Goal: Information Seeking & Learning: Learn about a topic

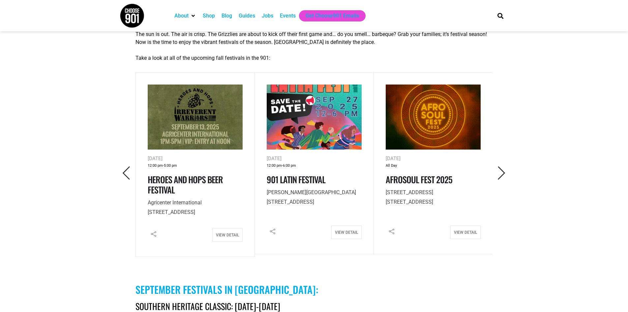
scroll to position [297, 0]
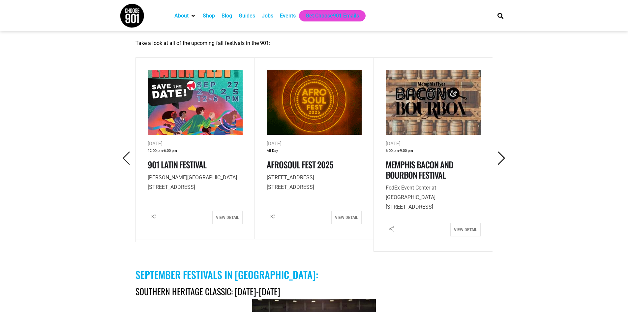
click at [504, 151] on icon "Next" at bounding box center [502, 158] width 14 height 14
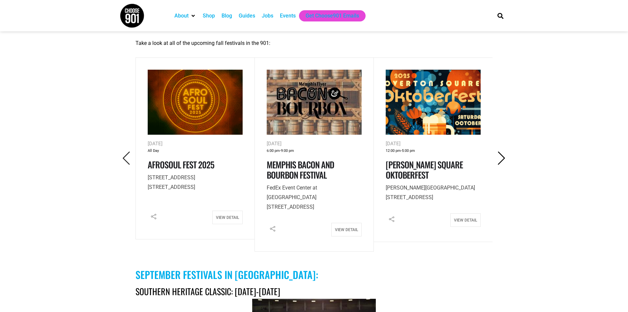
click at [504, 151] on icon "Next" at bounding box center [502, 158] width 14 height 14
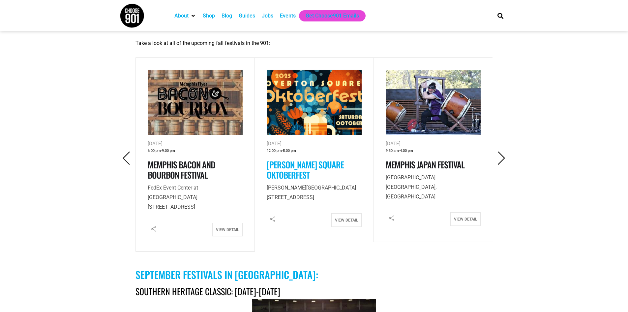
click at [294, 158] on link "[PERSON_NAME] Square Oktoberfest" at bounding box center [305, 169] width 77 height 23
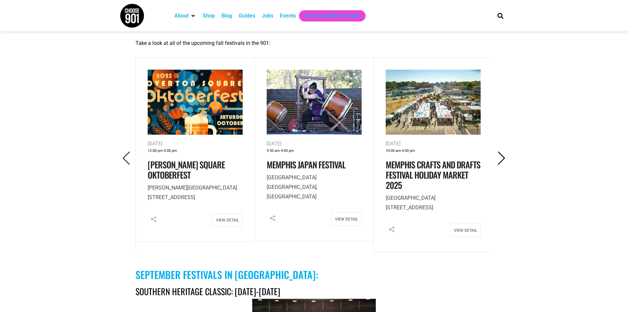
click at [500, 151] on icon "Next" at bounding box center [502, 158] width 14 height 14
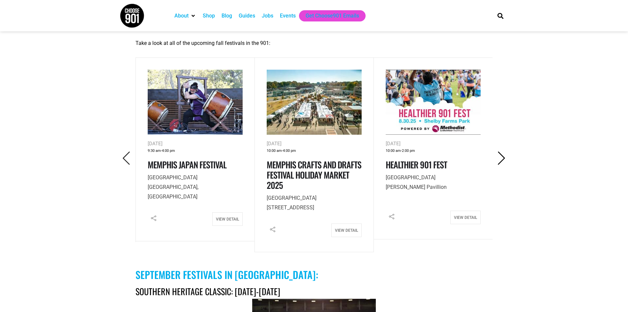
click at [500, 151] on icon "Next" at bounding box center [502, 158] width 14 height 14
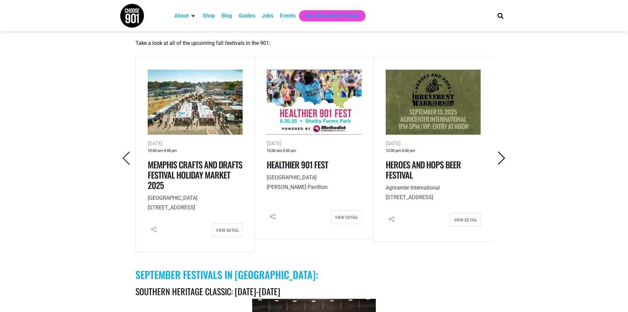
click at [500, 151] on icon "Next" at bounding box center [502, 158] width 14 height 14
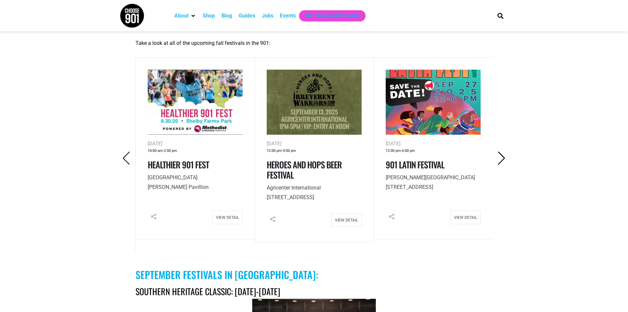
click at [500, 151] on icon "Next" at bounding box center [502, 158] width 14 height 14
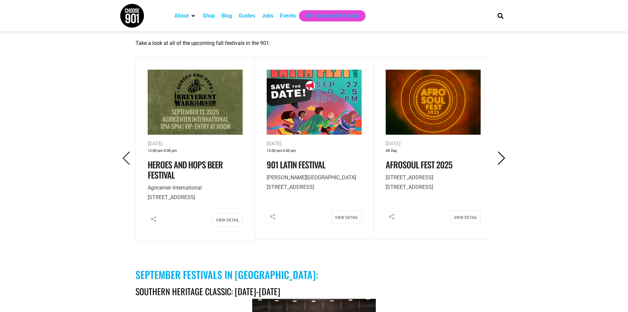
click at [500, 151] on icon "Next" at bounding box center [502, 158] width 14 height 14
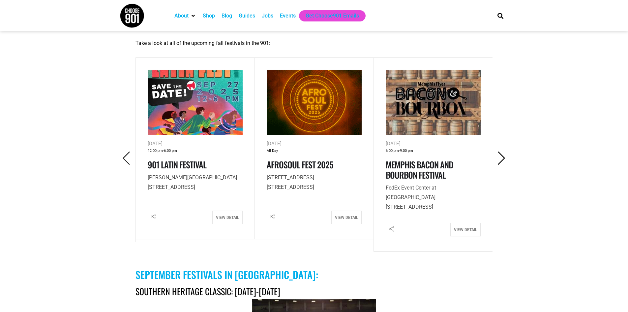
click at [500, 151] on icon "Next" at bounding box center [502, 158] width 14 height 14
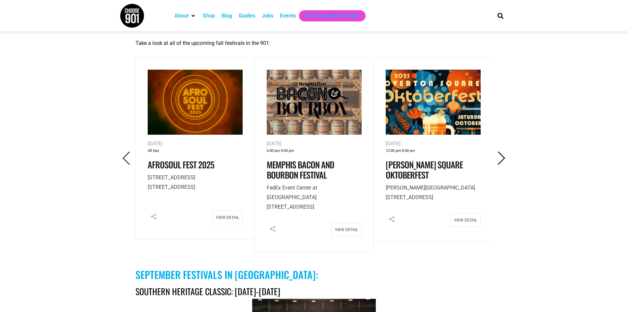
click at [500, 151] on icon "Next" at bounding box center [502, 158] width 14 height 14
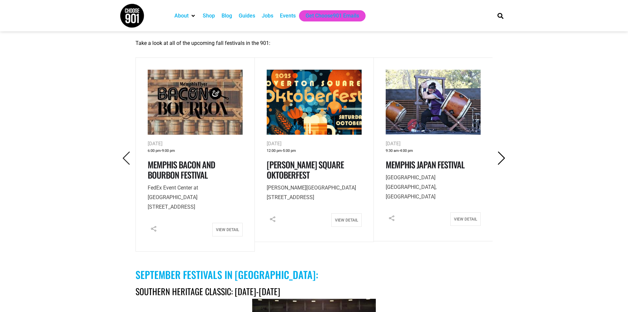
click at [500, 151] on icon "Next" at bounding box center [502, 158] width 14 height 14
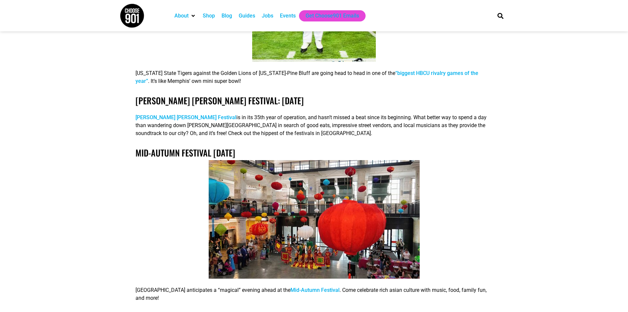
scroll to position [693, 0]
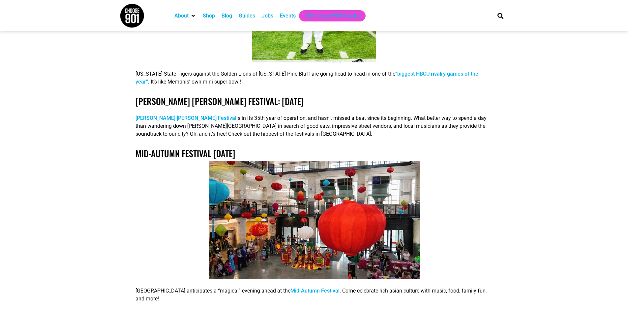
click at [172, 115] on link "[PERSON_NAME] [PERSON_NAME] Festival" at bounding box center [186, 118] width 101 height 6
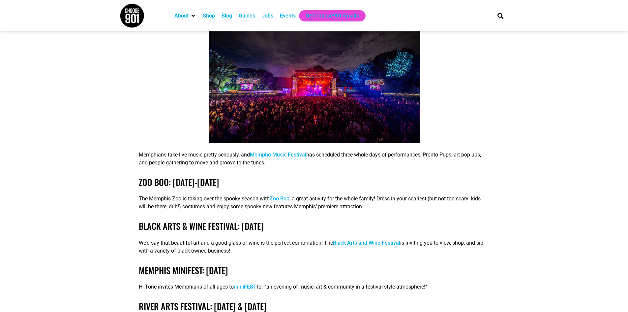
scroll to position [1551, 0]
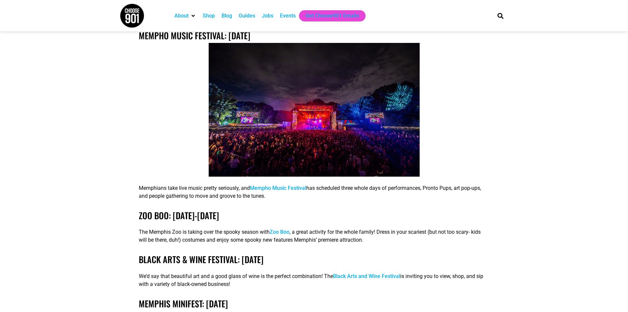
click at [277, 185] on link "Mempho Music Festival" at bounding box center [278, 188] width 56 height 6
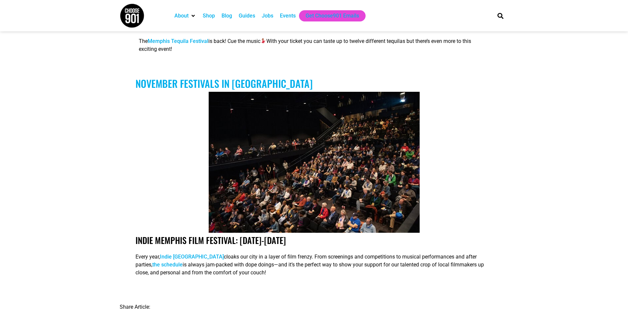
scroll to position [2078, 0]
